Goal: Task Accomplishment & Management: Manage account settings

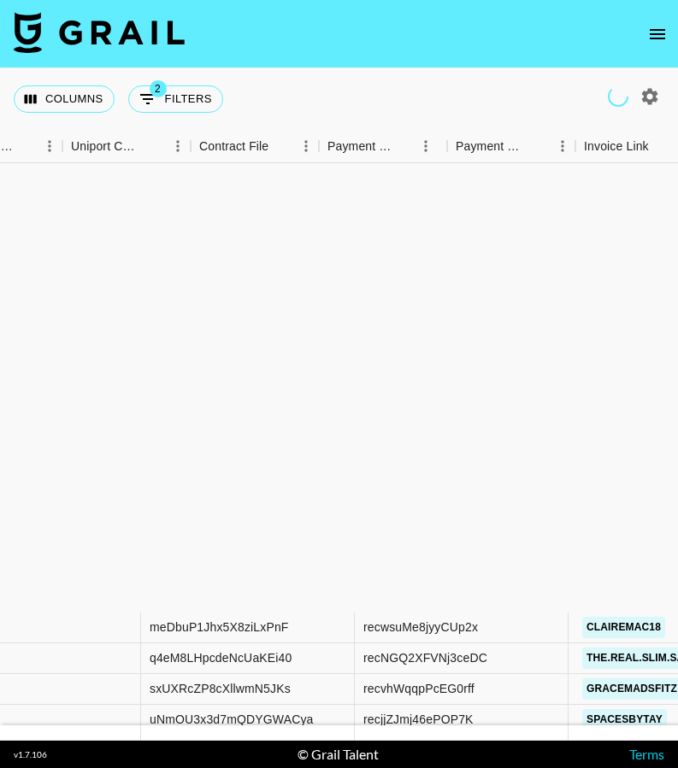
scroll to position [522, 2279]
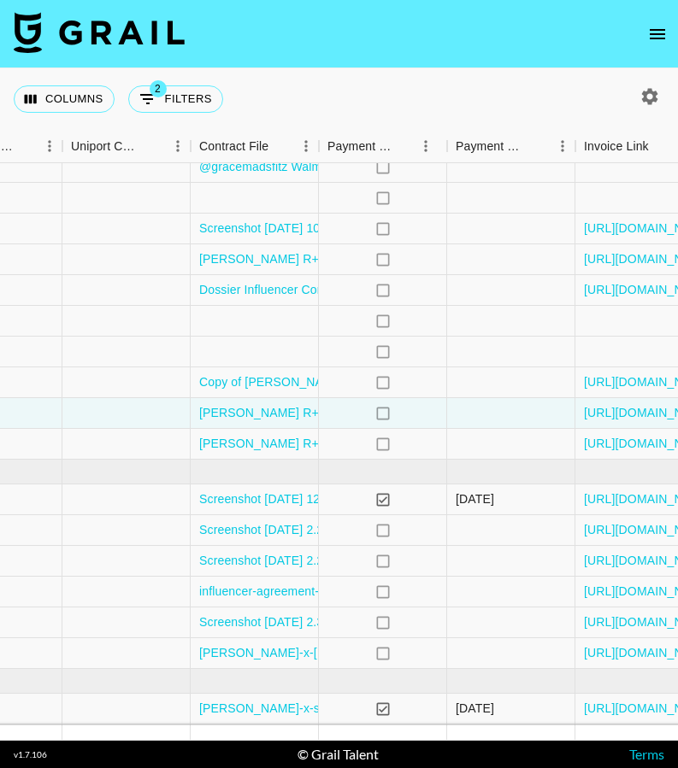
click at [652, 38] on icon "open drawer" at bounding box center [656, 34] width 15 height 10
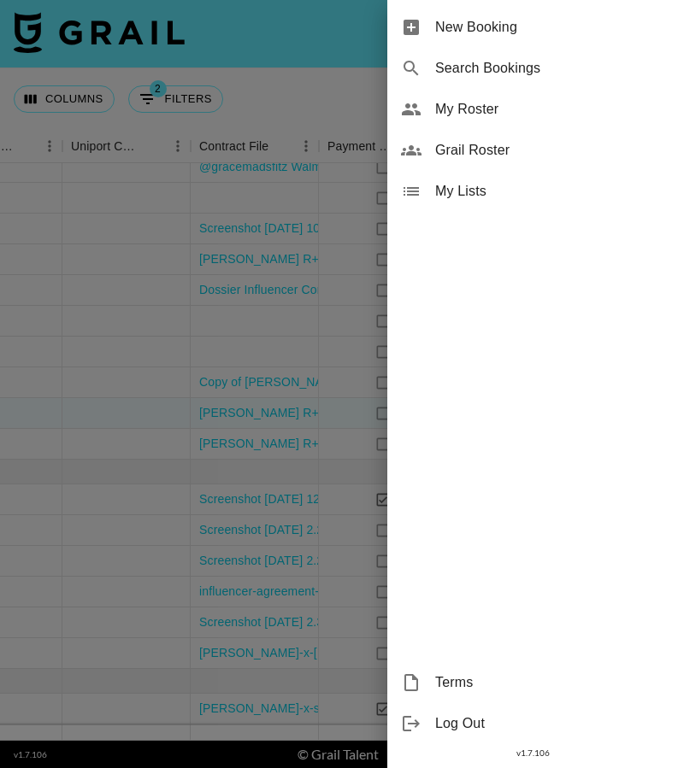
click at [536, 97] on div "My Roster" at bounding box center [532, 109] width 291 height 41
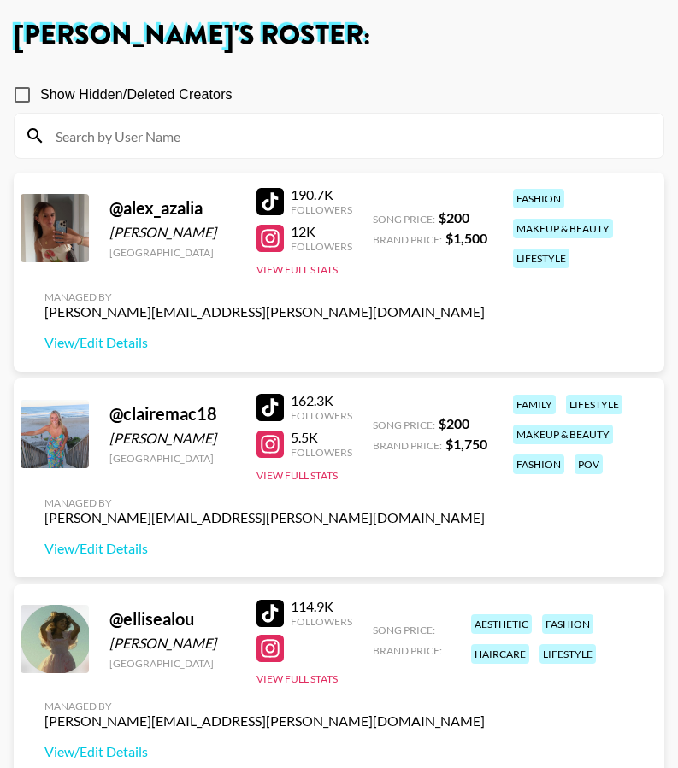
scroll to position [88, 0]
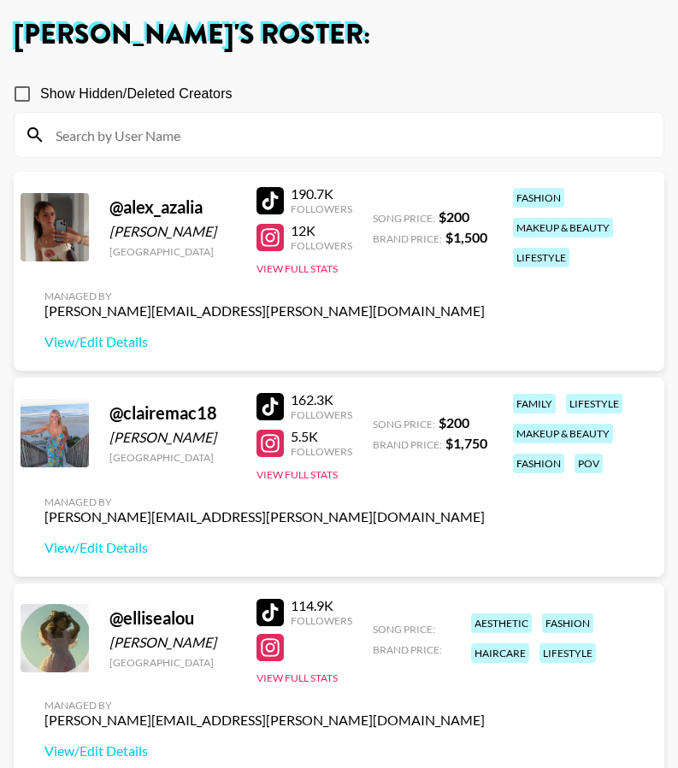
click at [268, 440] on div at bounding box center [269, 443] width 27 height 27
click at [273, 433] on div at bounding box center [269, 443] width 27 height 27
click at [272, 409] on div at bounding box center [269, 406] width 27 height 27
click at [87, 38] on h1 "[PERSON_NAME] 's Roster:" at bounding box center [339, 34] width 650 height 27
click at [104, 30] on h1 "[PERSON_NAME] 's Roster:" at bounding box center [339, 34] width 650 height 27
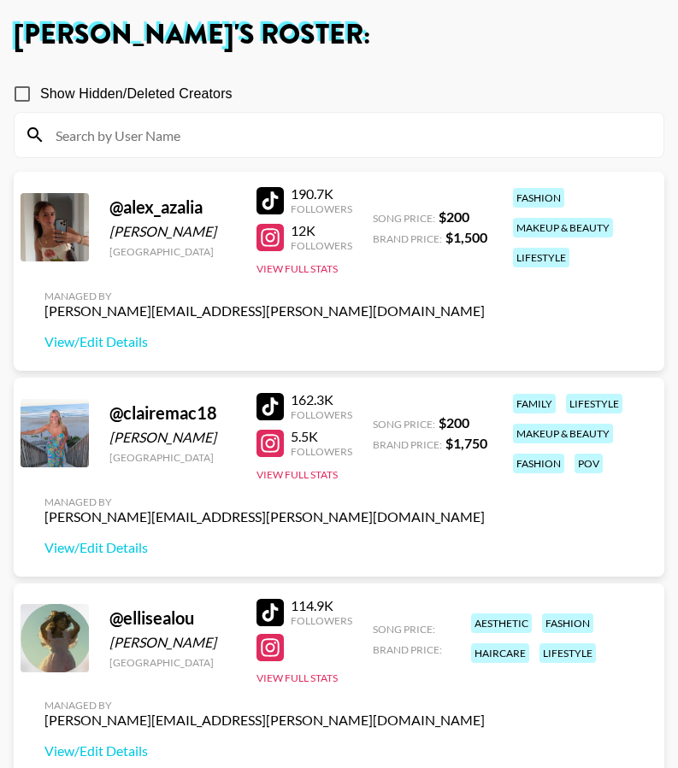
scroll to position [0, 0]
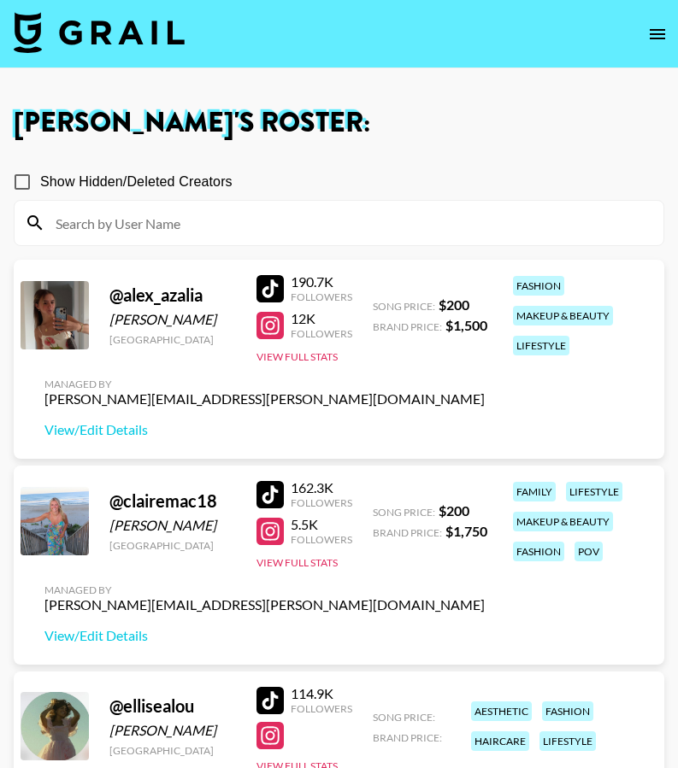
click at [75, 24] on img at bounding box center [99, 32] width 171 height 41
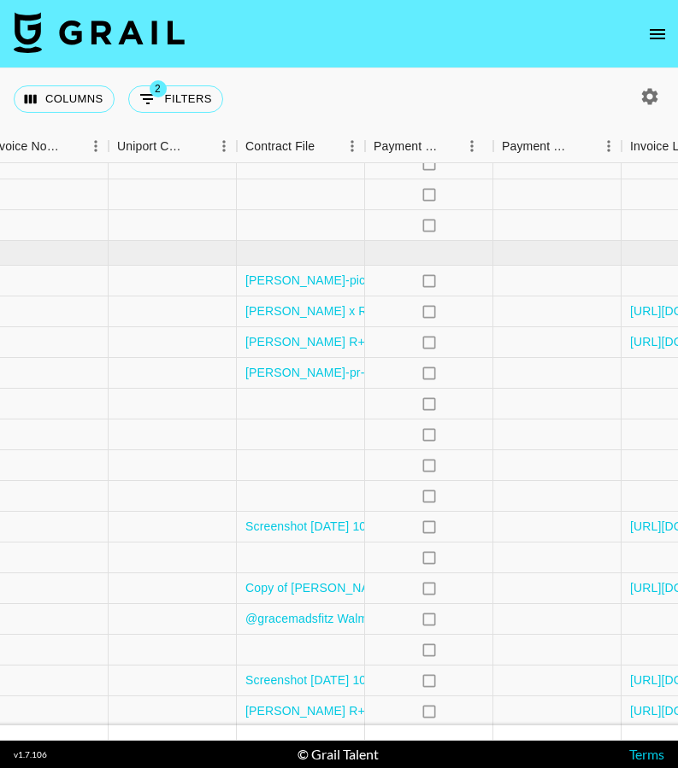
scroll to position [70, 2373]
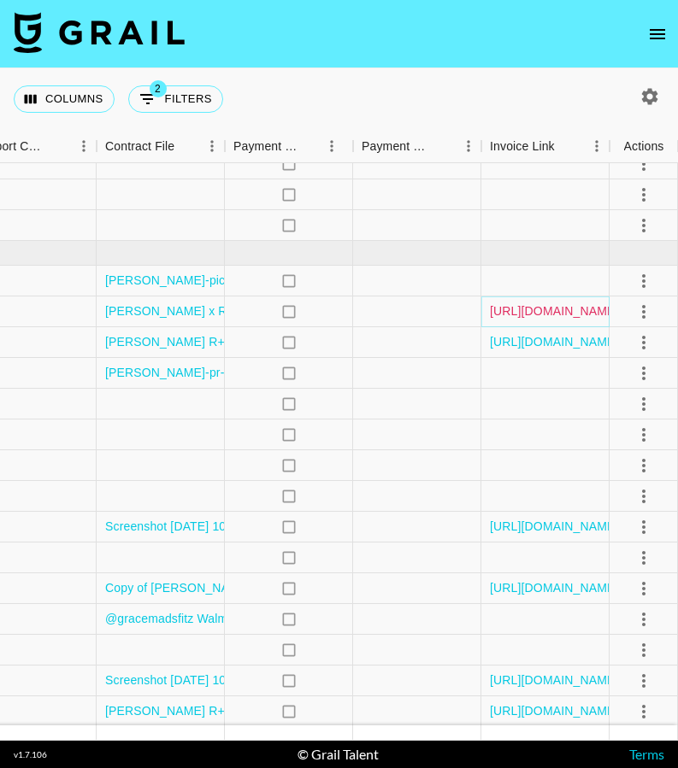
click at [561, 313] on link "[URL][DOMAIN_NAME]" at bounding box center [554, 310] width 129 height 17
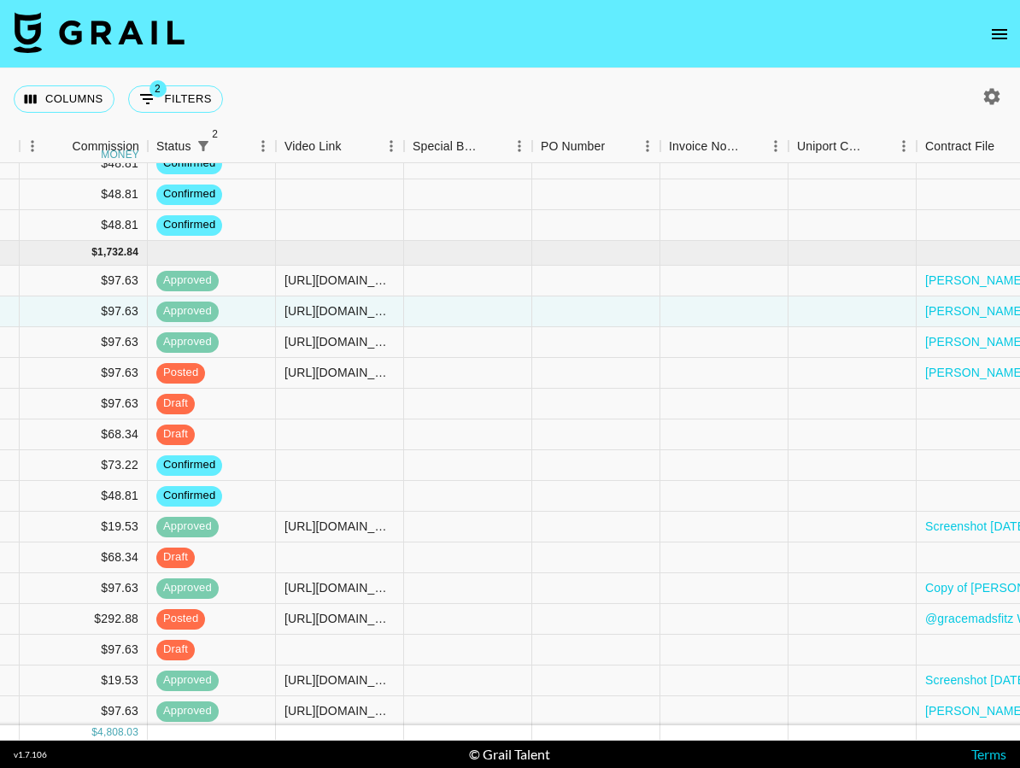
scroll to position [70, 2030]
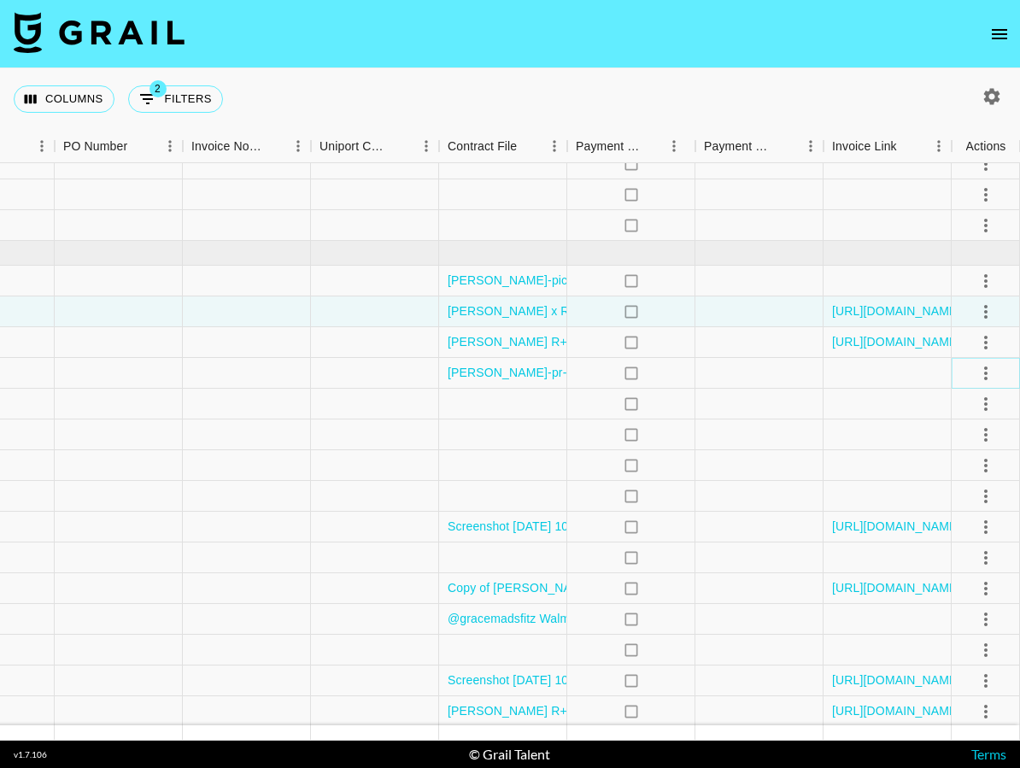
click at [677, 373] on icon "select merge strategy" at bounding box center [986, 373] width 21 height 21
click at [677, 536] on div "Approve" at bounding box center [949, 533] width 52 height 21
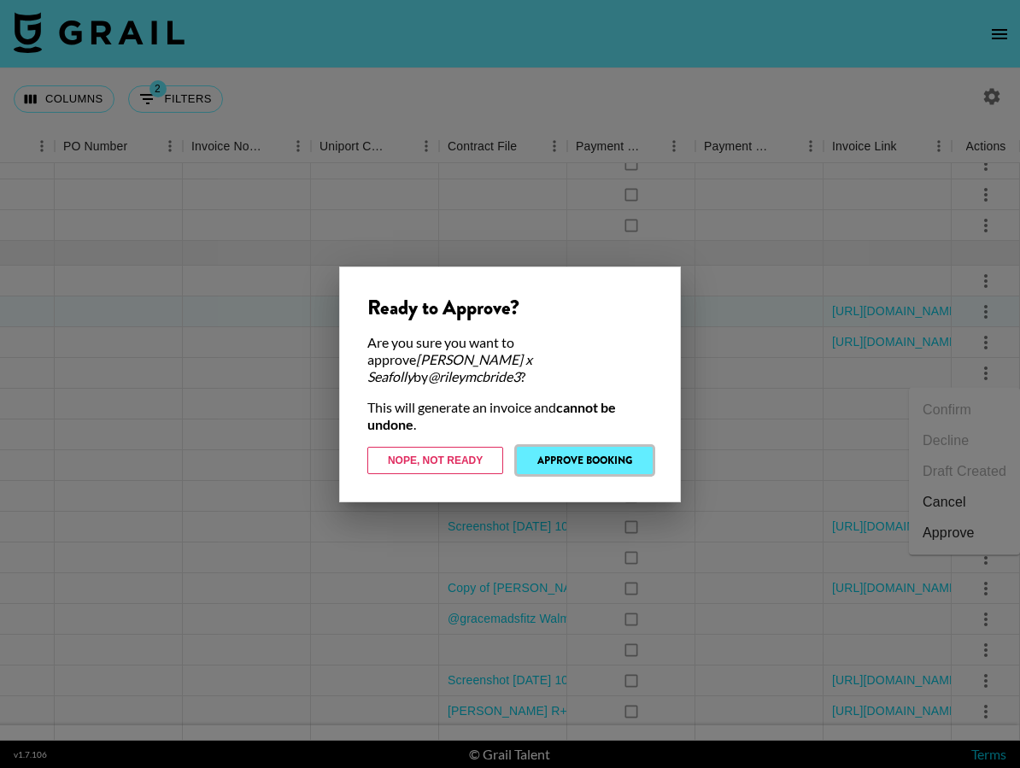
click at [587, 458] on button "Approve Booking" at bounding box center [585, 460] width 136 height 27
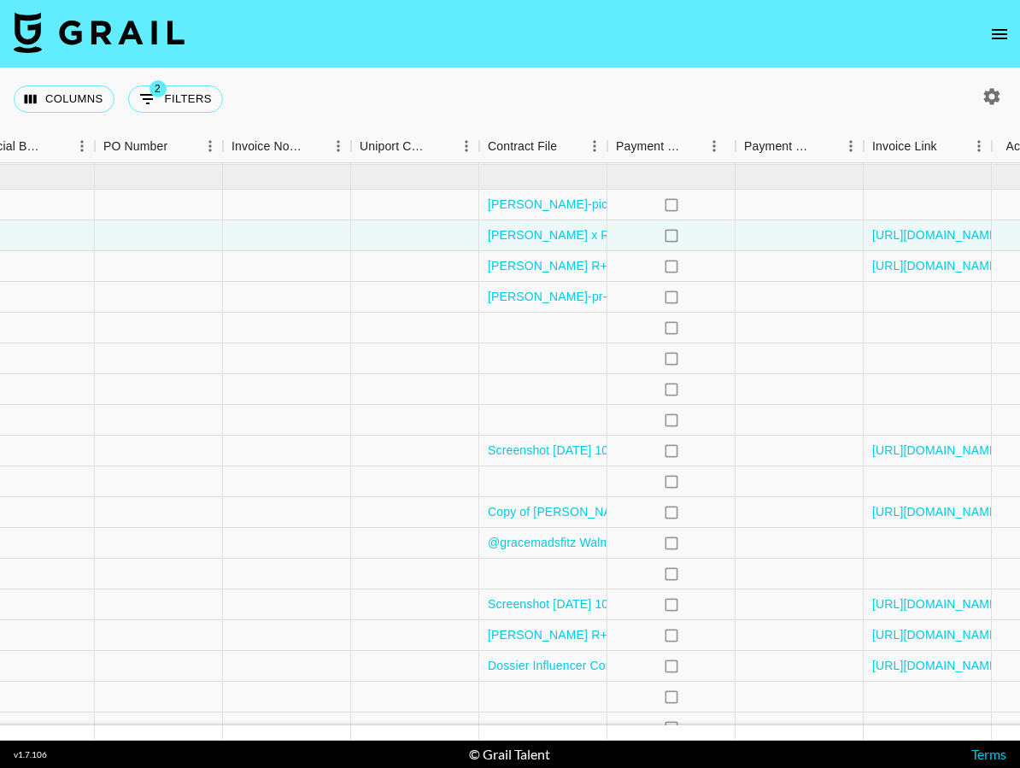
scroll to position [146, 2030]
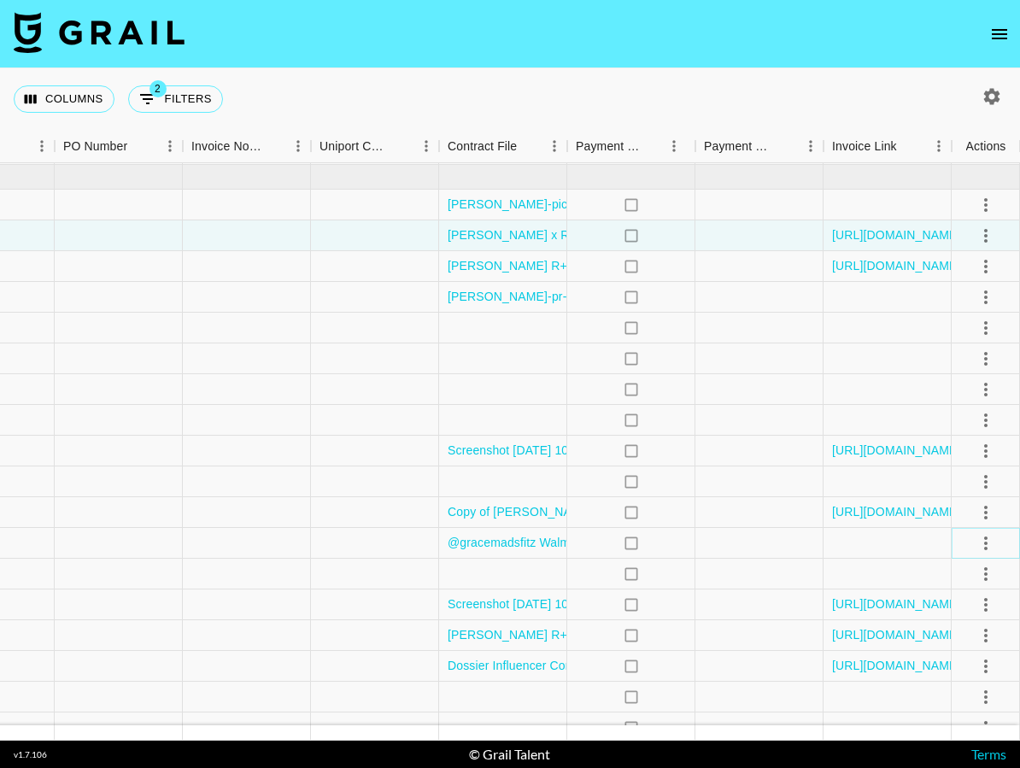
click at [677, 542] on icon "select merge strategy" at bounding box center [986, 543] width 21 height 21
click at [677, 691] on li "Approve" at bounding box center [964, 703] width 111 height 31
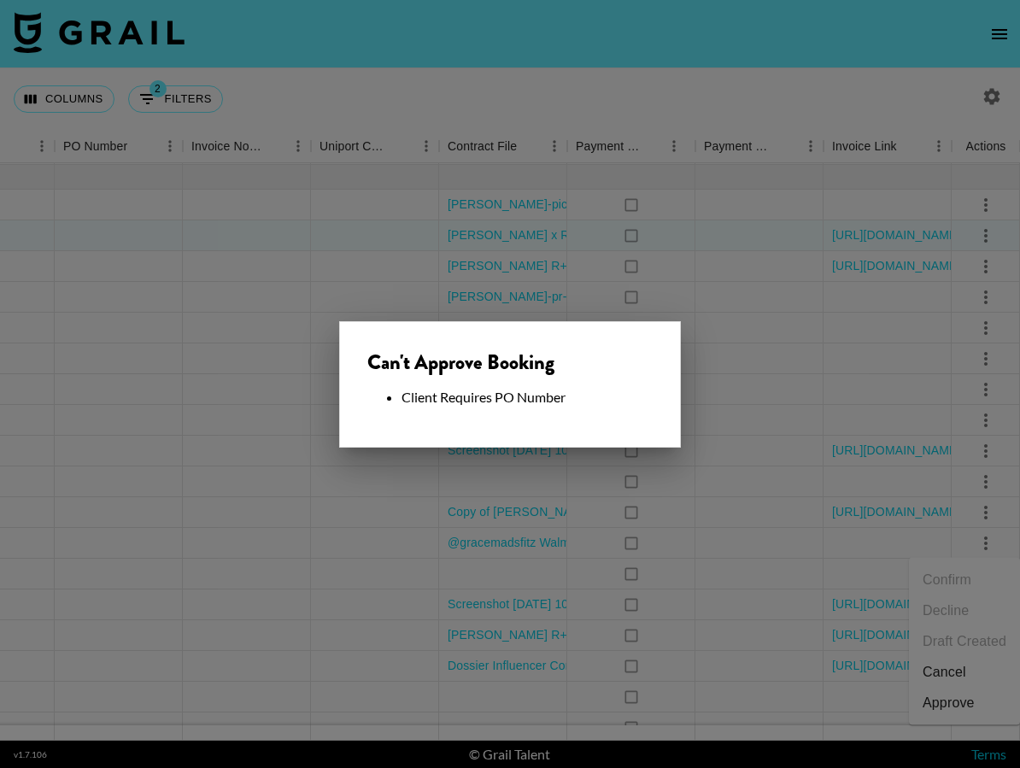
click at [624, 508] on div at bounding box center [510, 384] width 1020 height 768
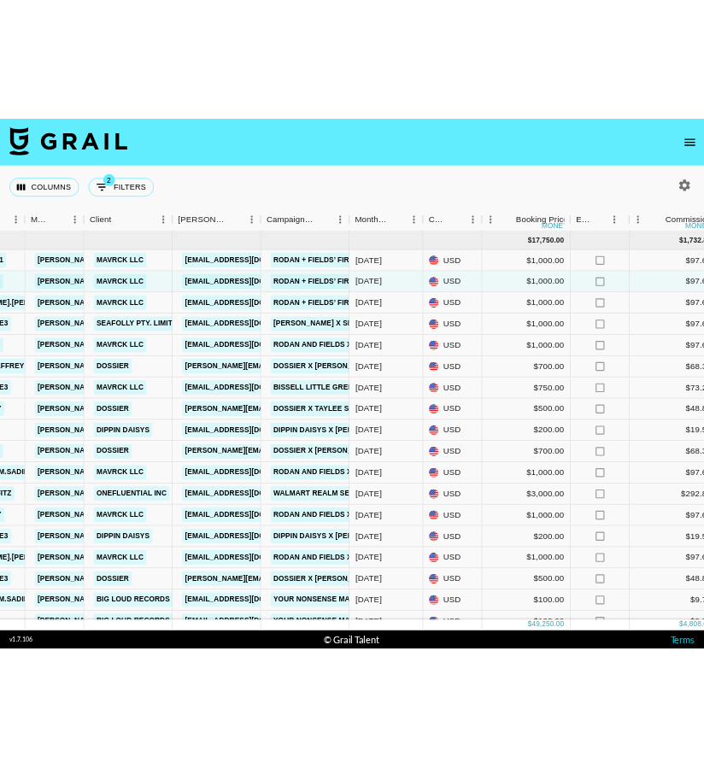
scroll to position [146, 538]
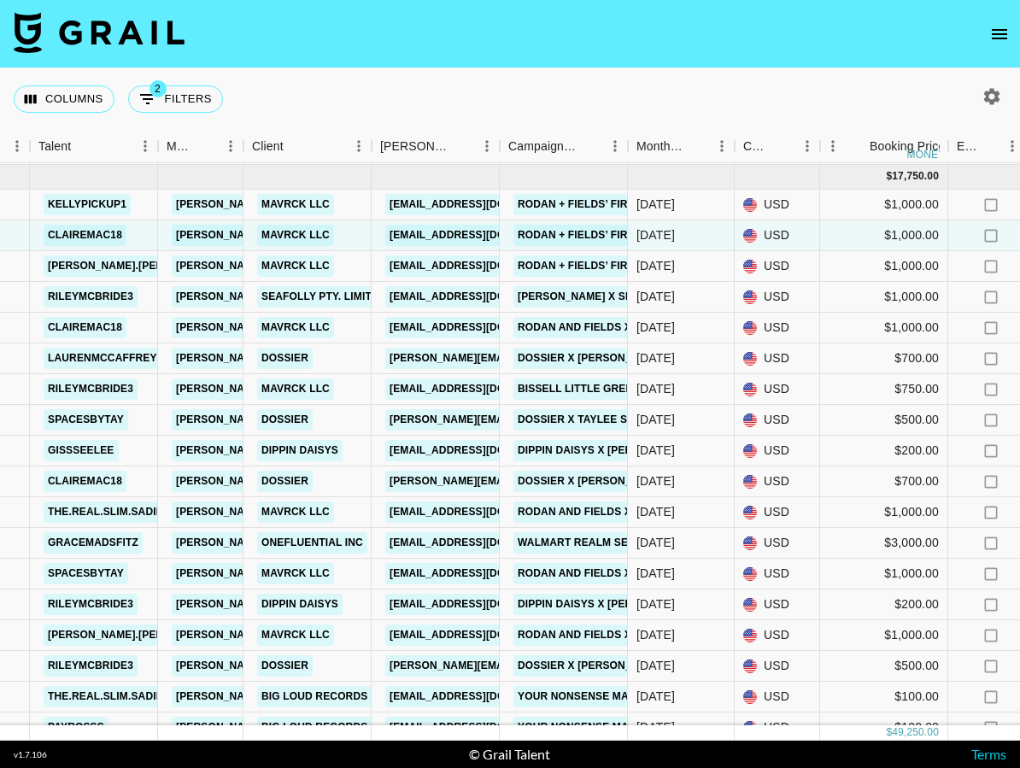
click at [677, 24] on icon "open drawer" at bounding box center [999, 34] width 21 height 21
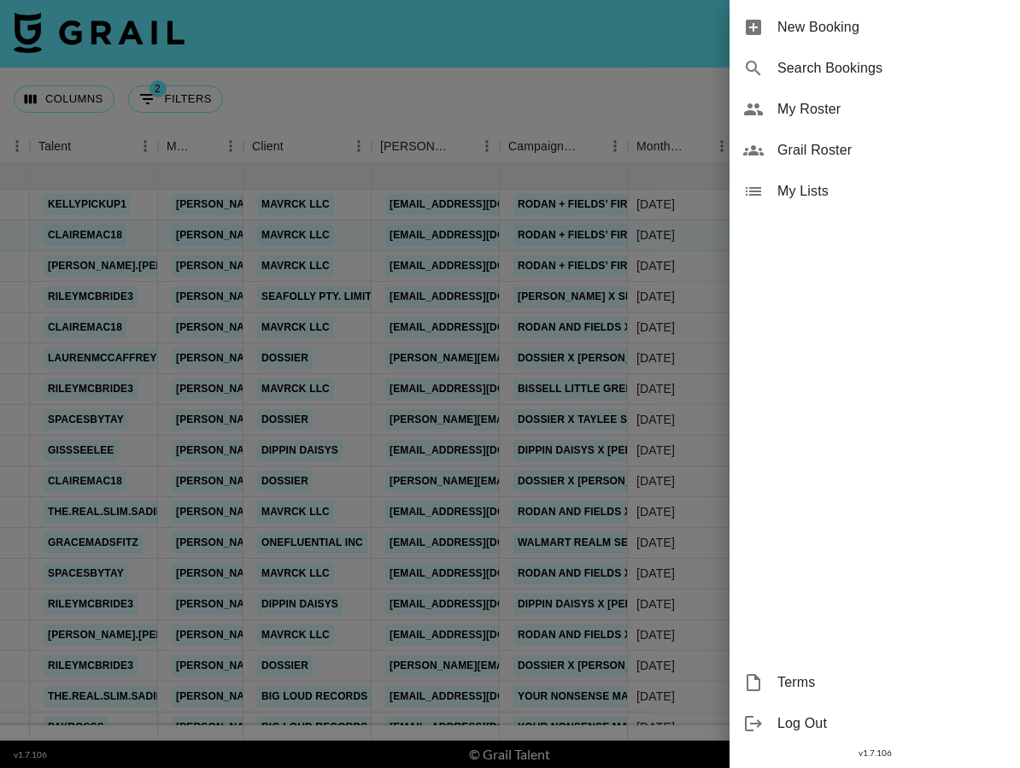
click at [275, 112] on div at bounding box center [510, 384] width 1020 height 768
